Goal: Obtain resource: Download file/media

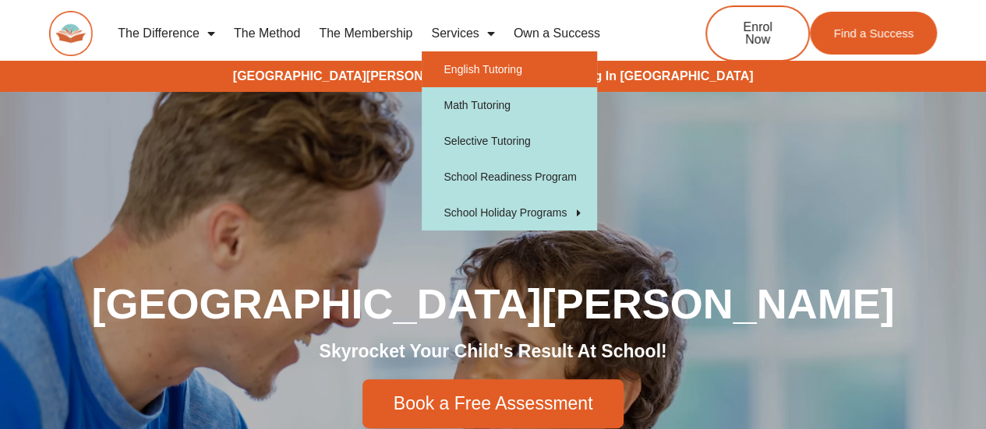
click at [474, 69] on link "English Tutoring" at bounding box center [509, 69] width 175 height 36
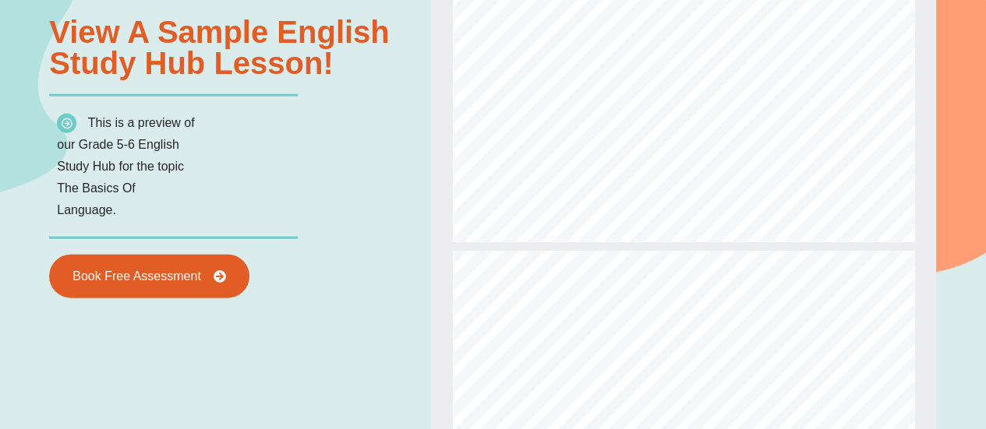
scroll to position [390, 0]
type input "*"
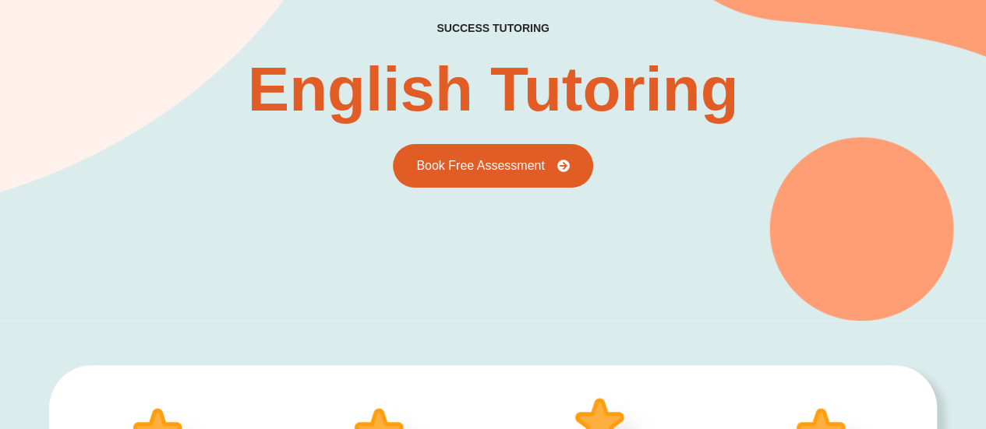
scroll to position [0, 0]
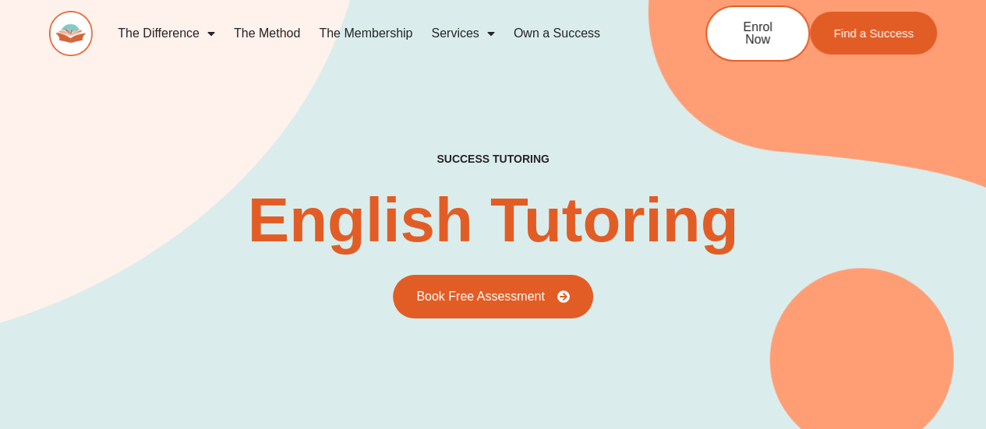
click at [341, 33] on link "The Membership" at bounding box center [365, 34] width 112 height 36
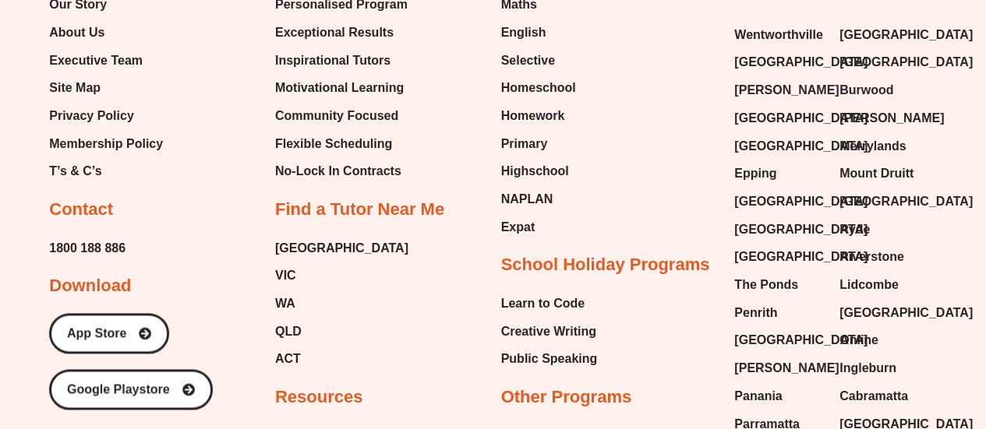
scroll to position [3810, 0]
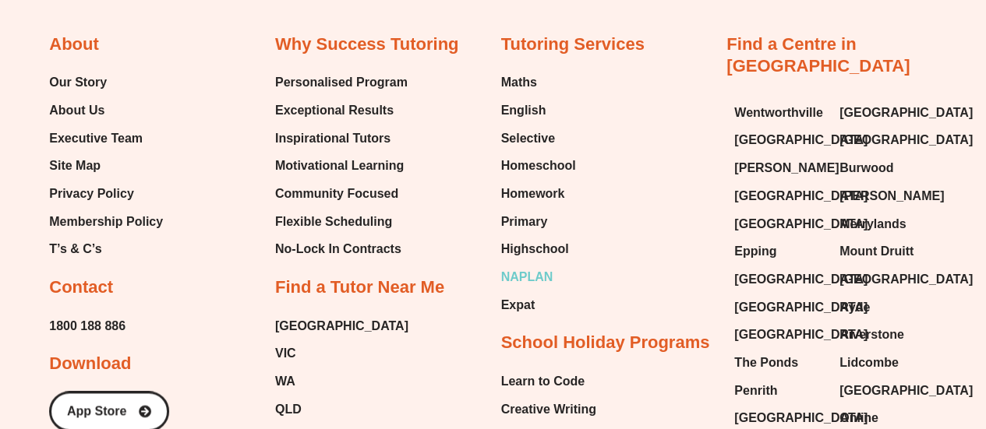
click at [535, 270] on span "NAPLAN" at bounding box center [527, 277] width 52 height 23
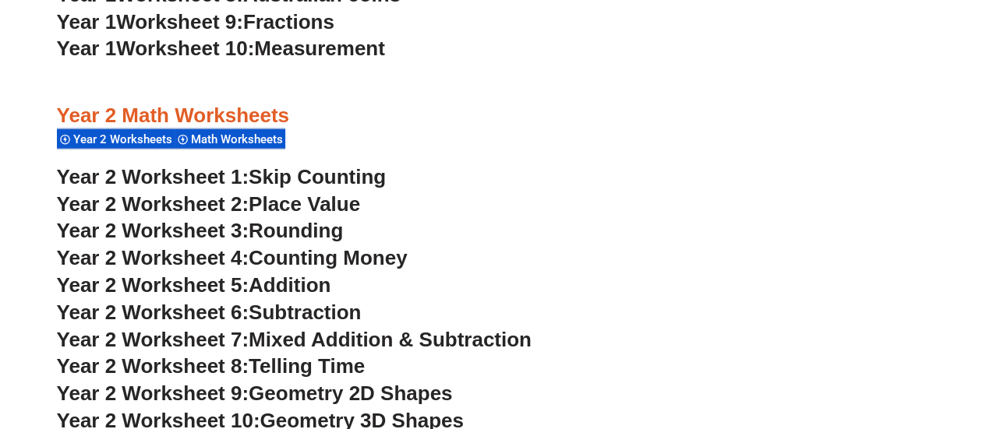
scroll to position [1793, 0]
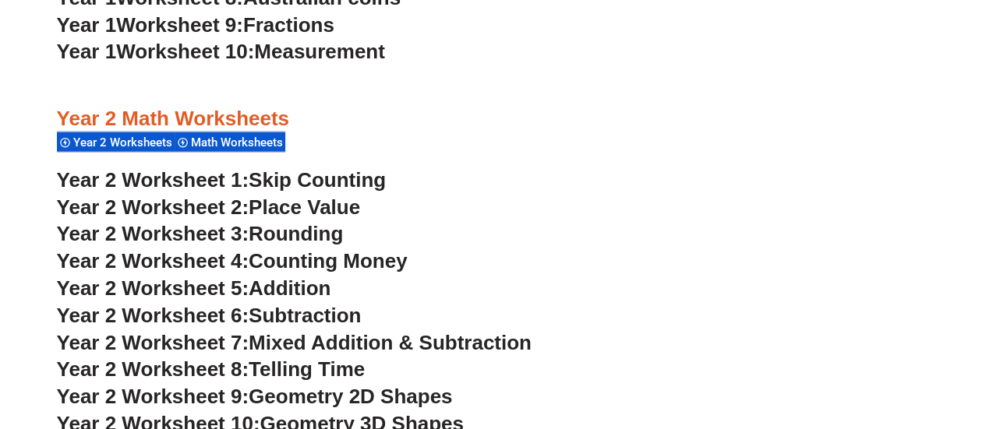
click at [120, 140] on span "Year 2 Worksheets" at bounding box center [125, 143] width 104 height 14
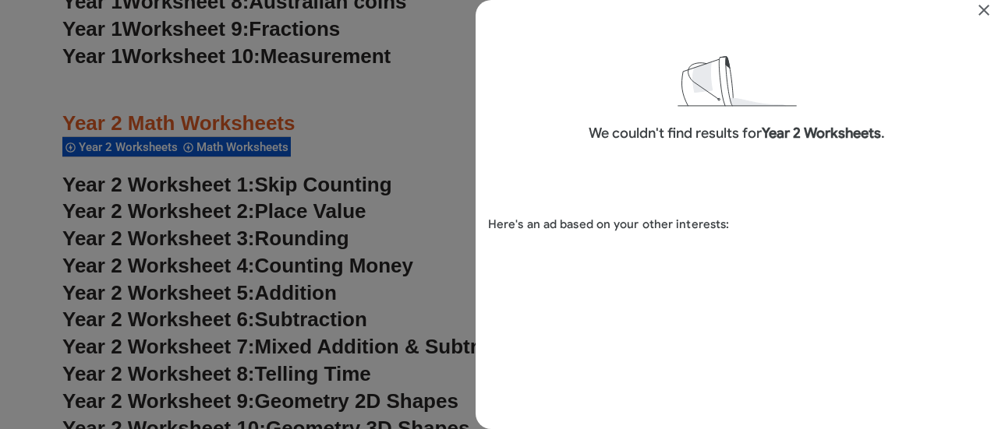
scroll to position [37, 0]
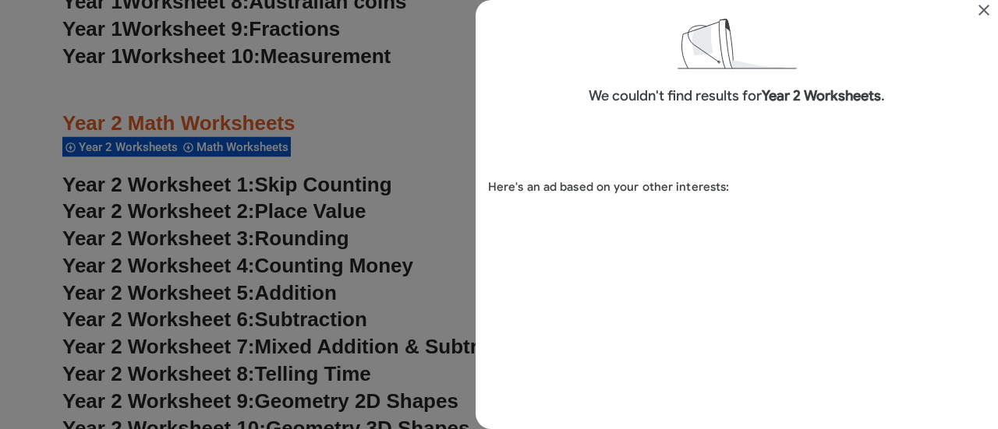
click at [276, 154] on div "Search results for Year 2 Worksheets" at bounding box center [499, 214] width 998 height 429
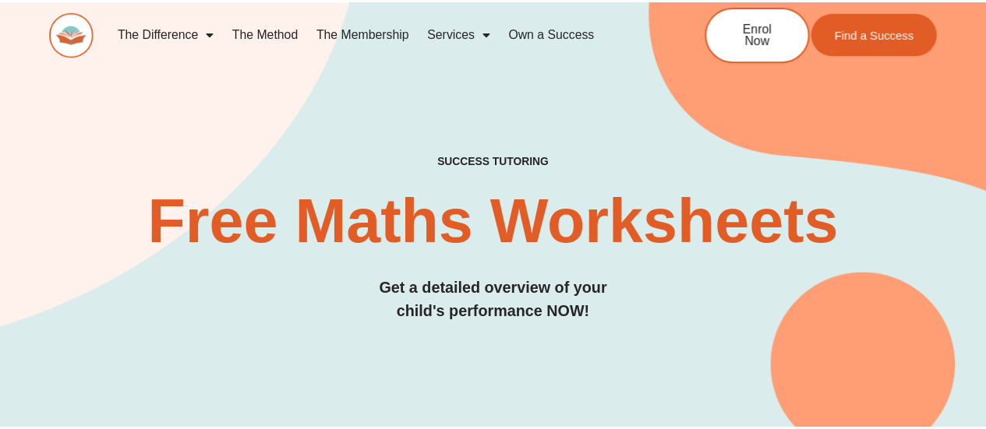
scroll to position [1793, 0]
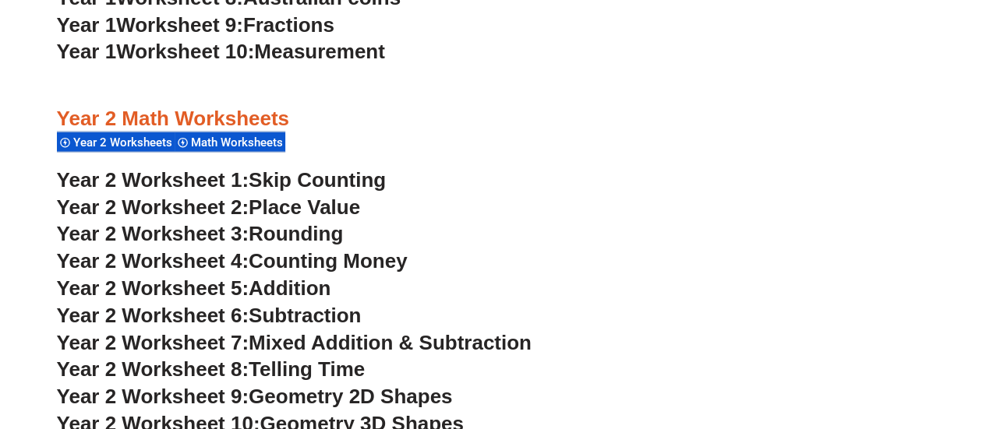
click at [274, 147] on span "Math Worksheets" at bounding box center [239, 143] width 97 height 14
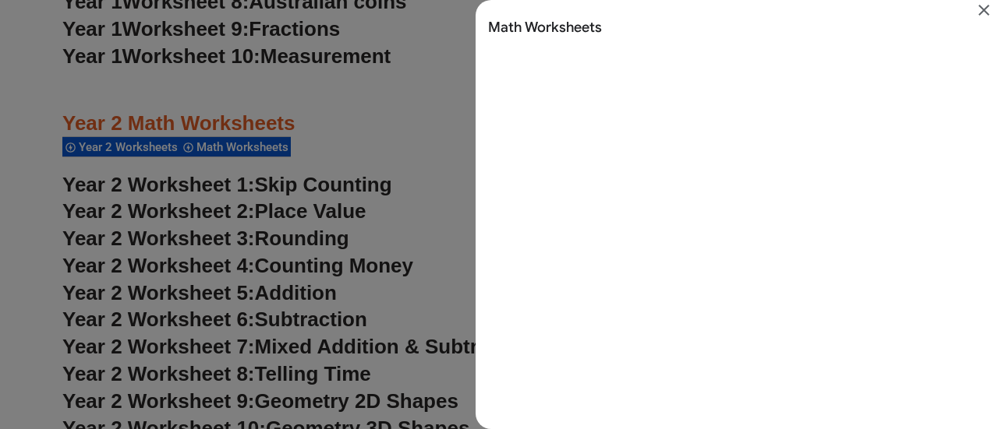
scroll to position [0, 0]
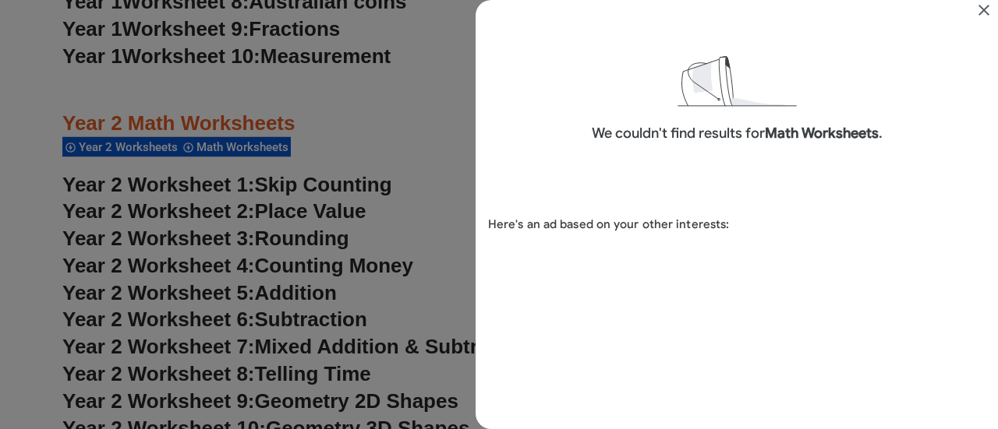
click at [355, 200] on div "Search results for Math Worksheets" at bounding box center [499, 214] width 998 height 429
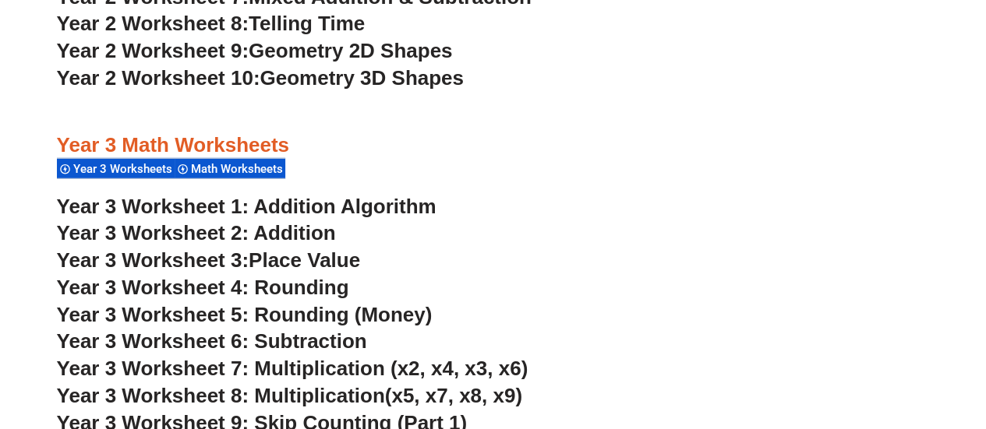
scroll to position [2260, 0]
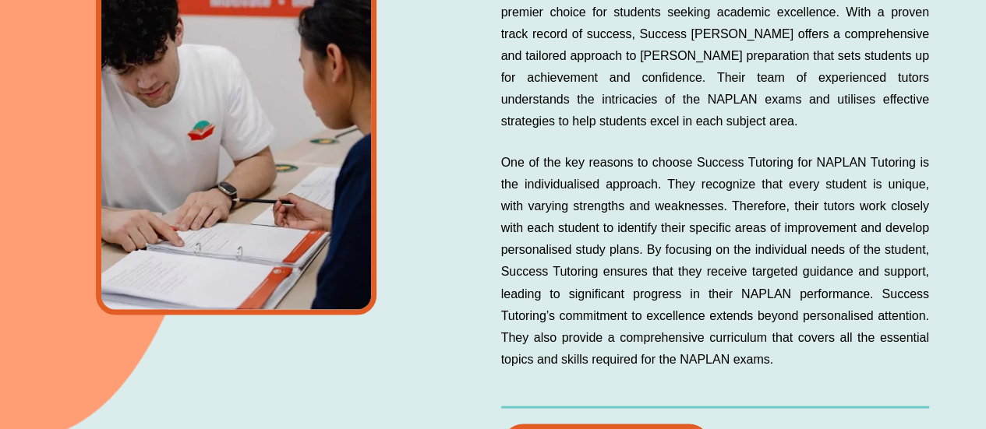
scroll to position [1403, 0]
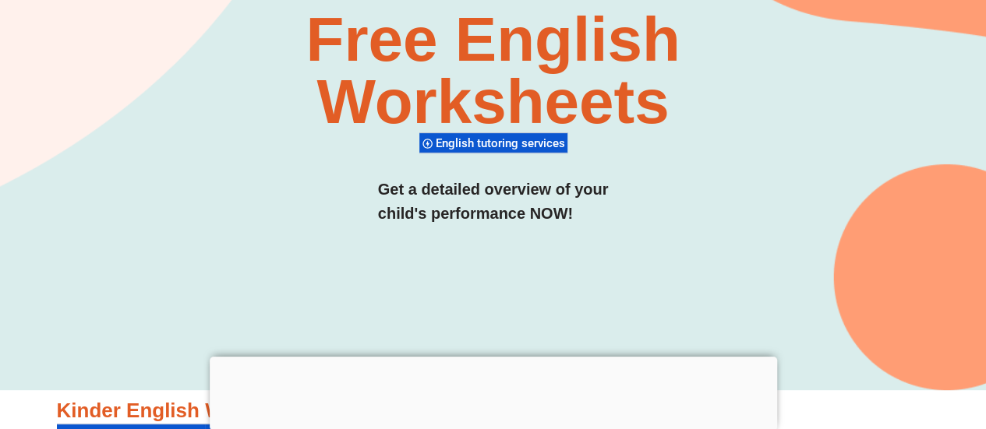
scroll to position [234, 0]
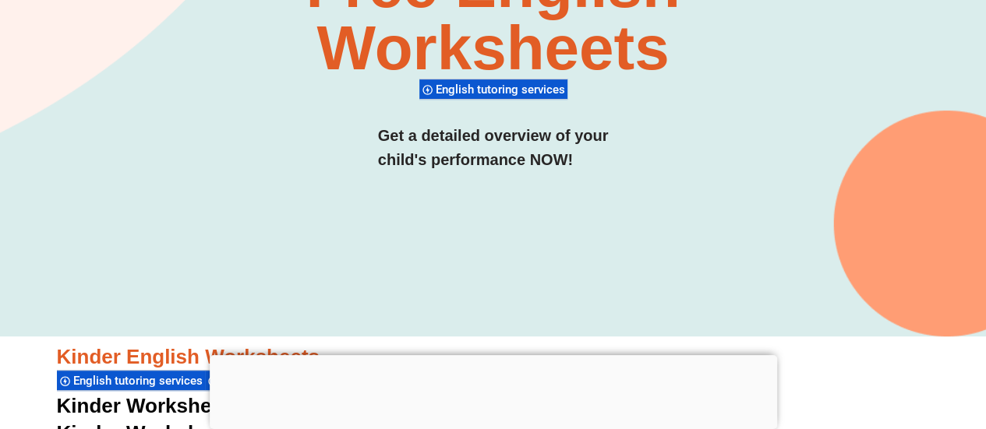
click at [491, 355] on div at bounding box center [493, 355] width 567 height 0
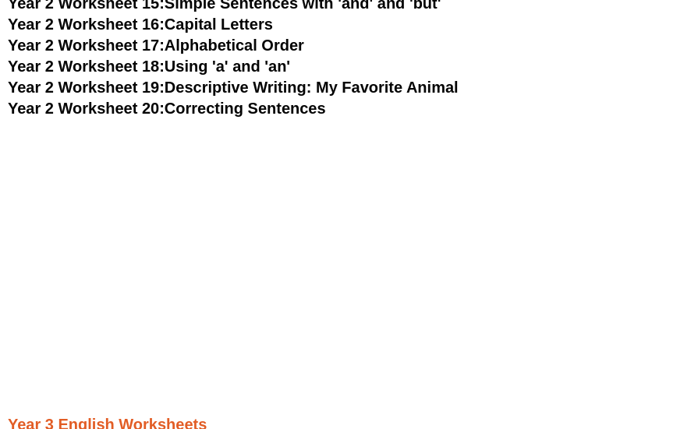
scroll to position [3666, 0]
